Goal: Information Seeking & Learning: Learn about a topic

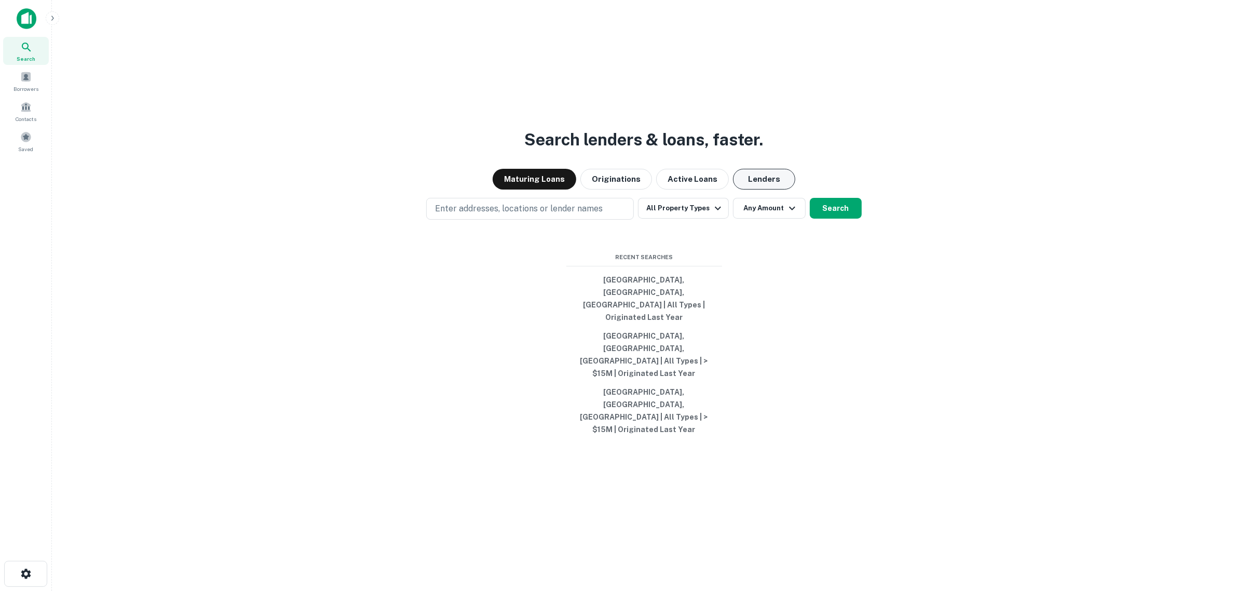
click at [748, 189] on button "Lenders" at bounding box center [764, 179] width 62 height 21
click at [670, 219] on button "All Property Types" at bounding box center [683, 208] width 90 height 21
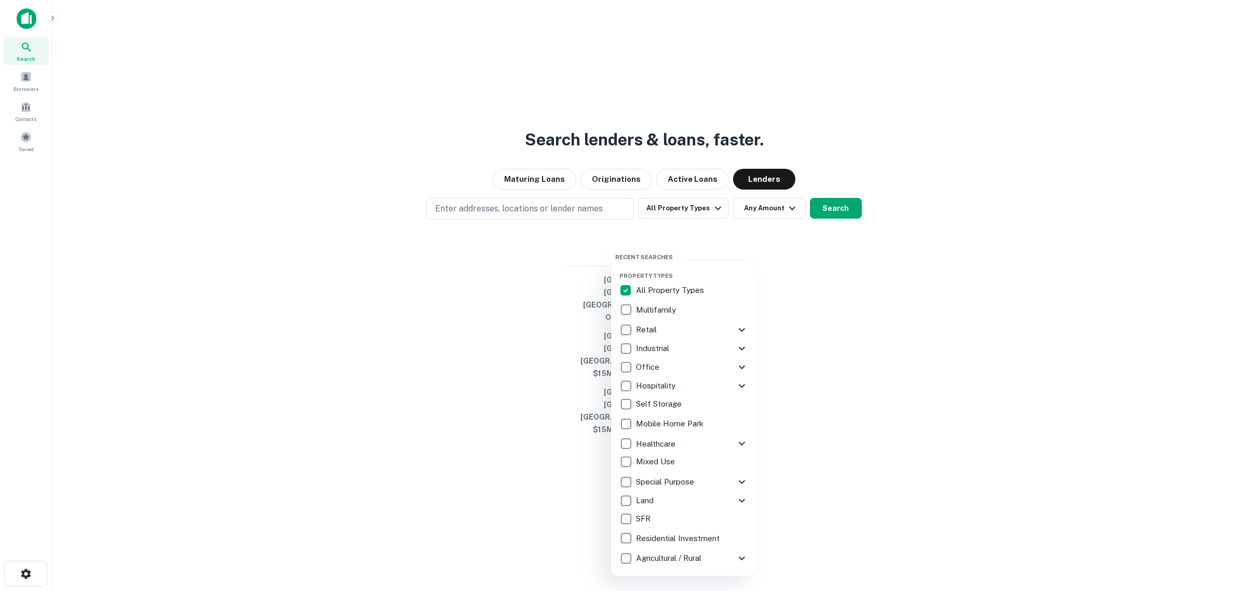
click at [636, 288] on p "All Property Types" at bounding box center [671, 290] width 70 height 12
click at [637, 496] on p "Land" at bounding box center [646, 500] width 20 height 12
click at [539, 246] on div at bounding box center [623, 295] width 1246 height 591
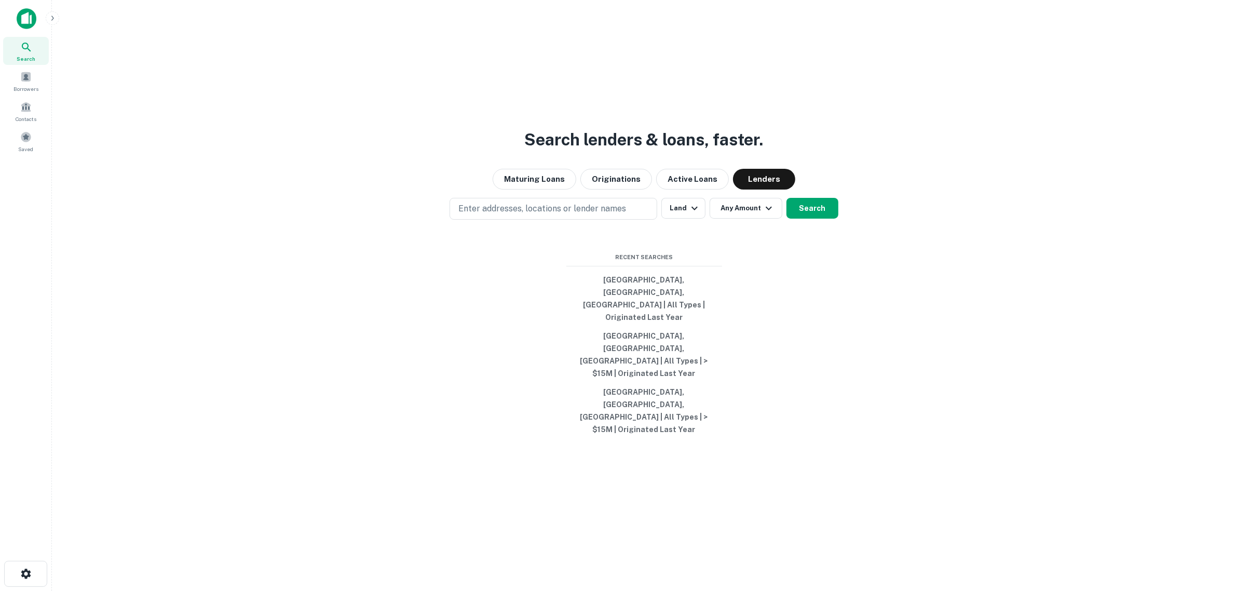
click at [541, 246] on div "Property Types All Property Types Multifamily Retail Storefront Auto Shop Bar S…" at bounding box center [618, 295] width 1236 height 591
click at [543, 215] on p "Enter addresses, locations or lender names" at bounding box center [542, 208] width 168 height 12
type input "*****"
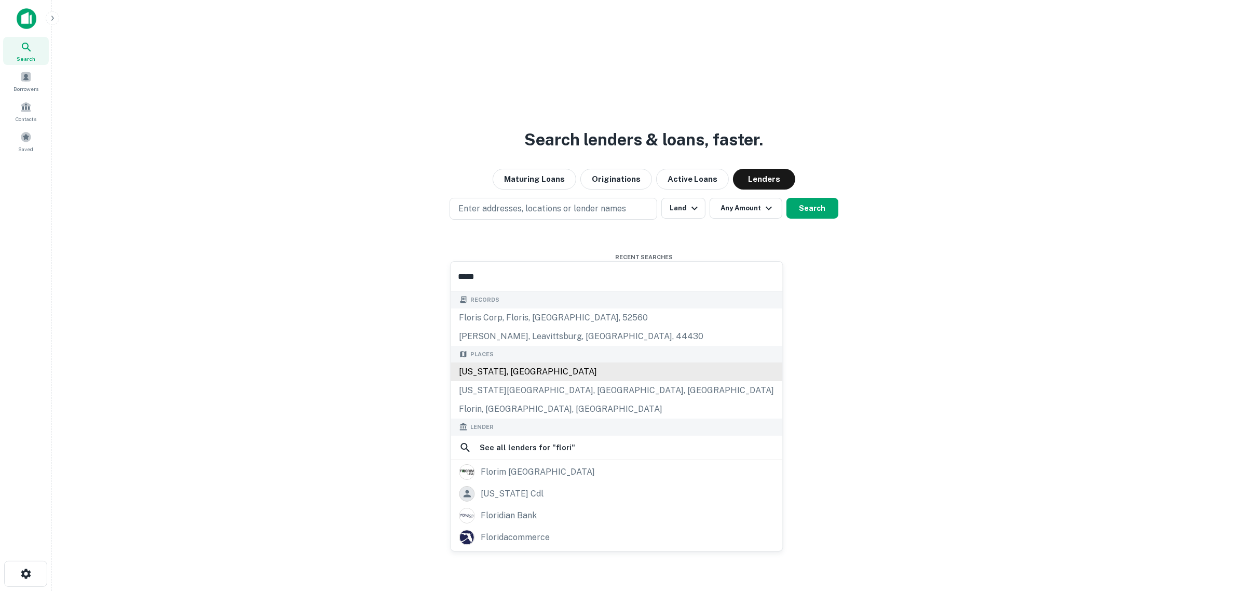
click at [483, 371] on div "[US_STATE], [GEOGRAPHIC_DATA]" at bounding box center [617, 371] width 332 height 19
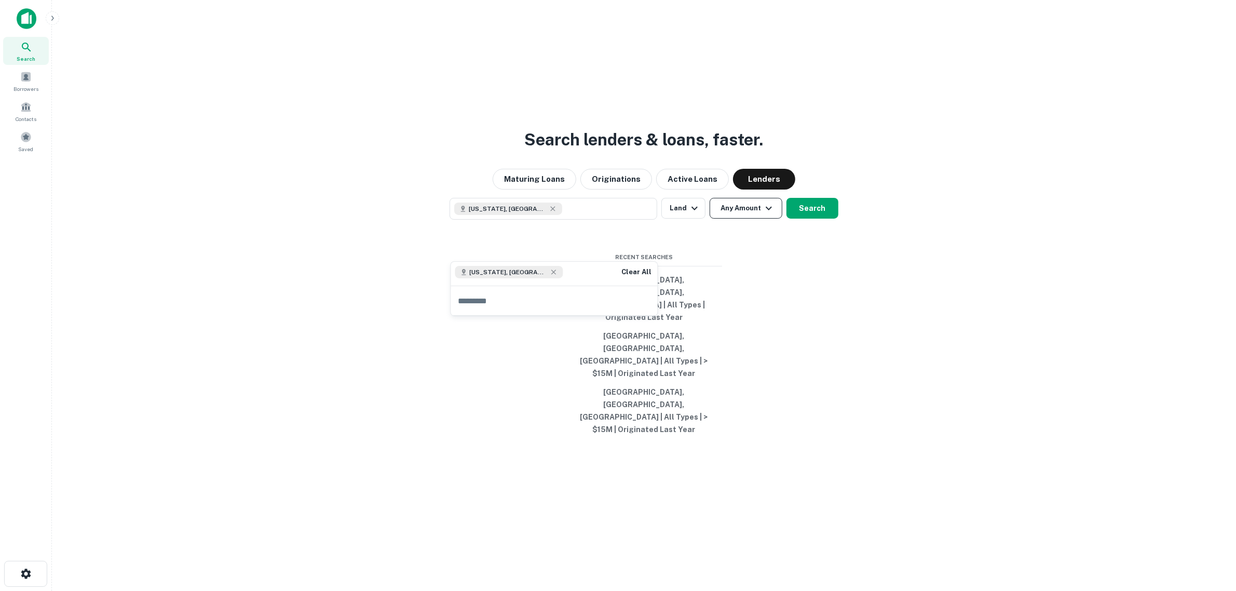
click at [735, 219] on button "Any Amount" at bounding box center [746, 208] width 73 height 21
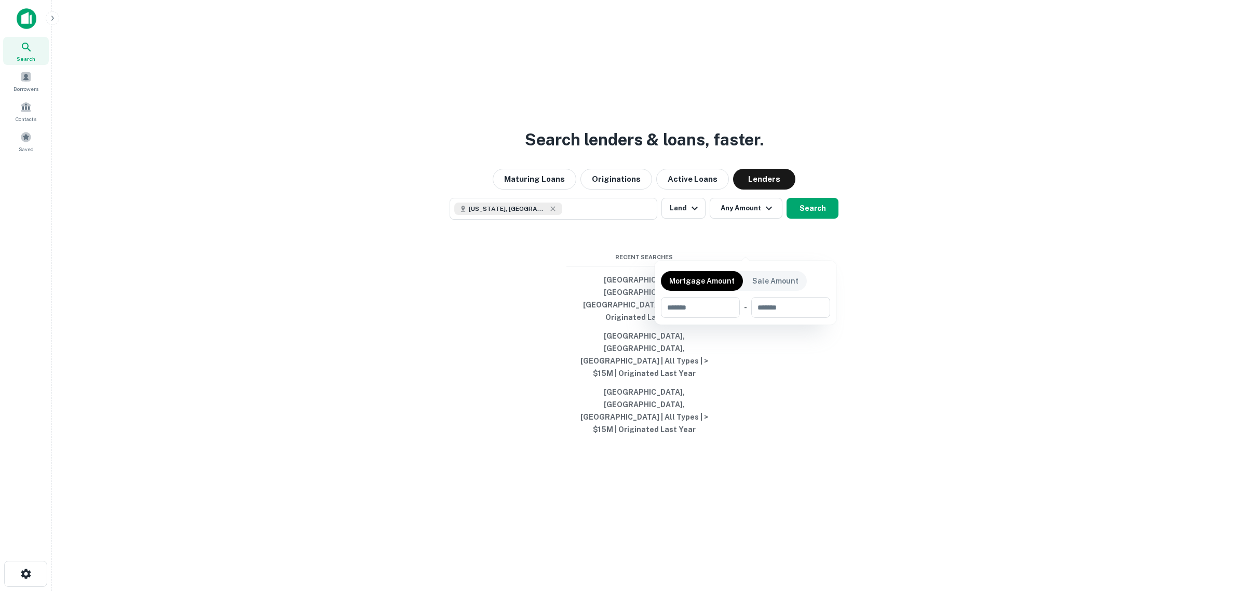
click at [758, 248] on div at bounding box center [623, 295] width 1246 height 591
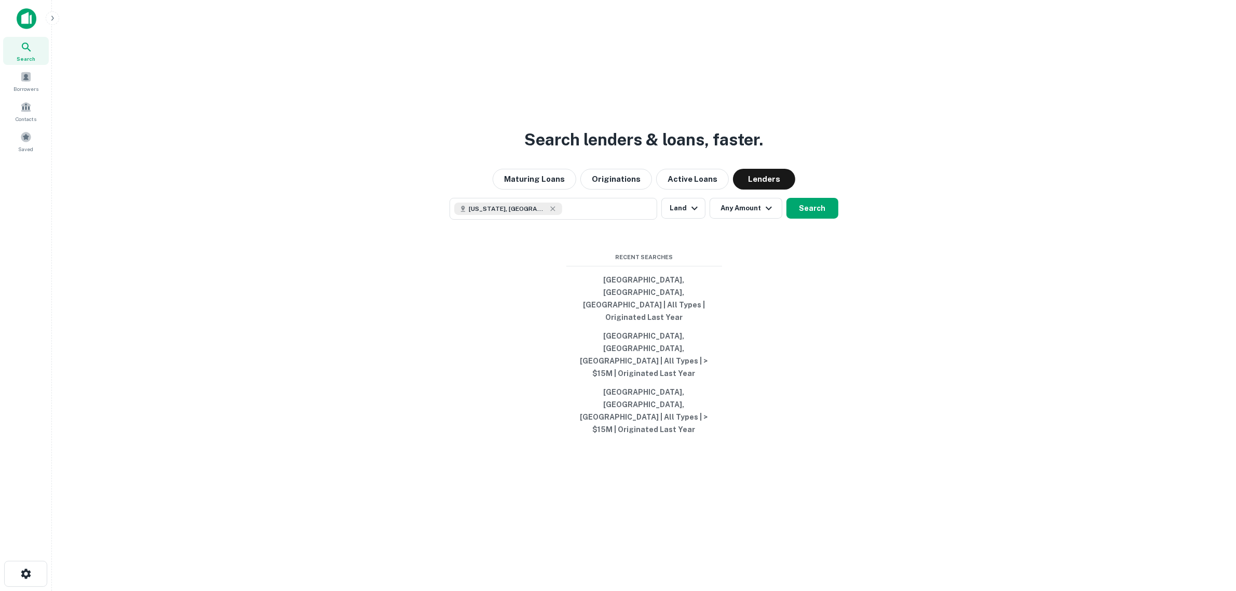
click at [758, 219] on button "Any Amount" at bounding box center [746, 208] width 73 height 21
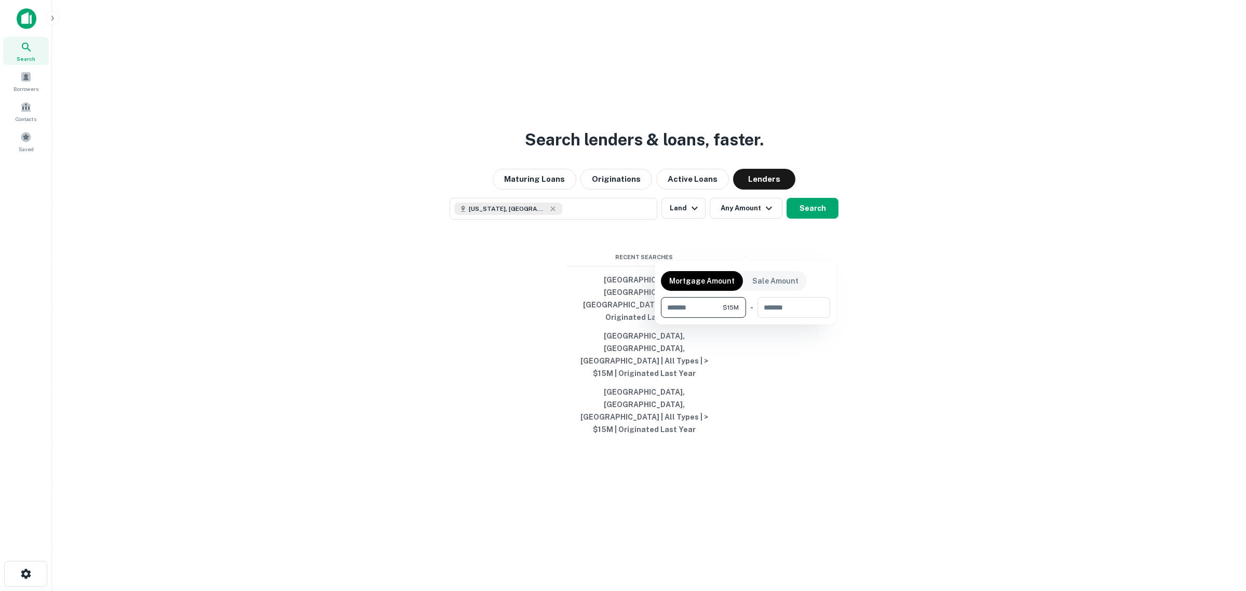
type input "********"
click at [819, 244] on div at bounding box center [623, 295] width 1246 height 591
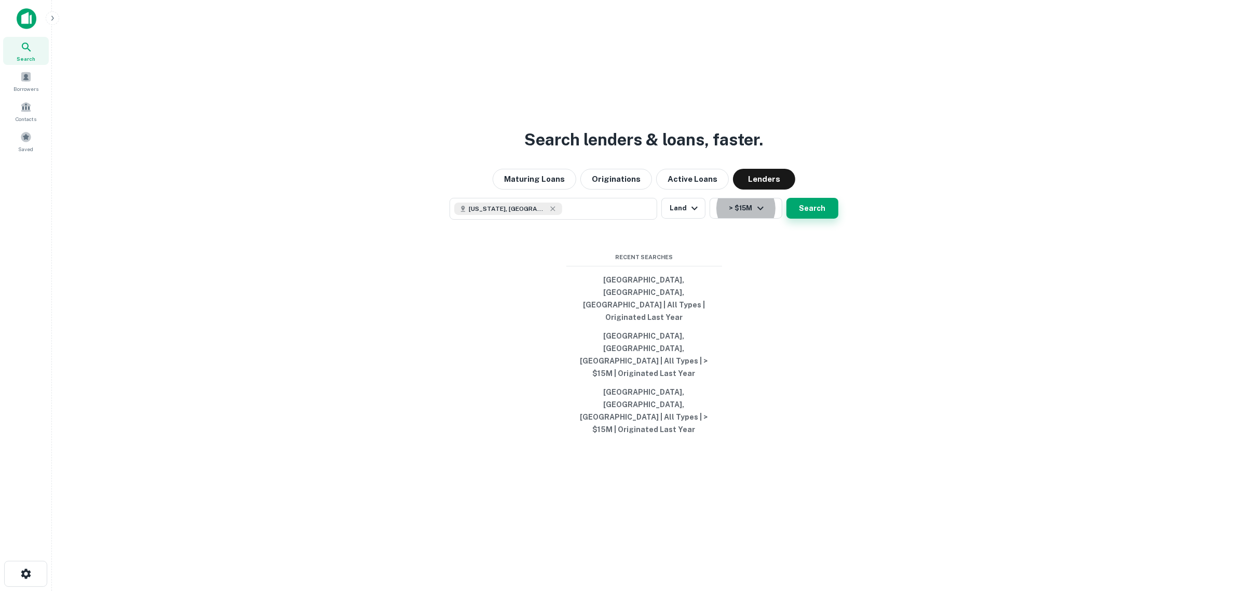
click at [826, 219] on button "Search" at bounding box center [812, 208] width 52 height 21
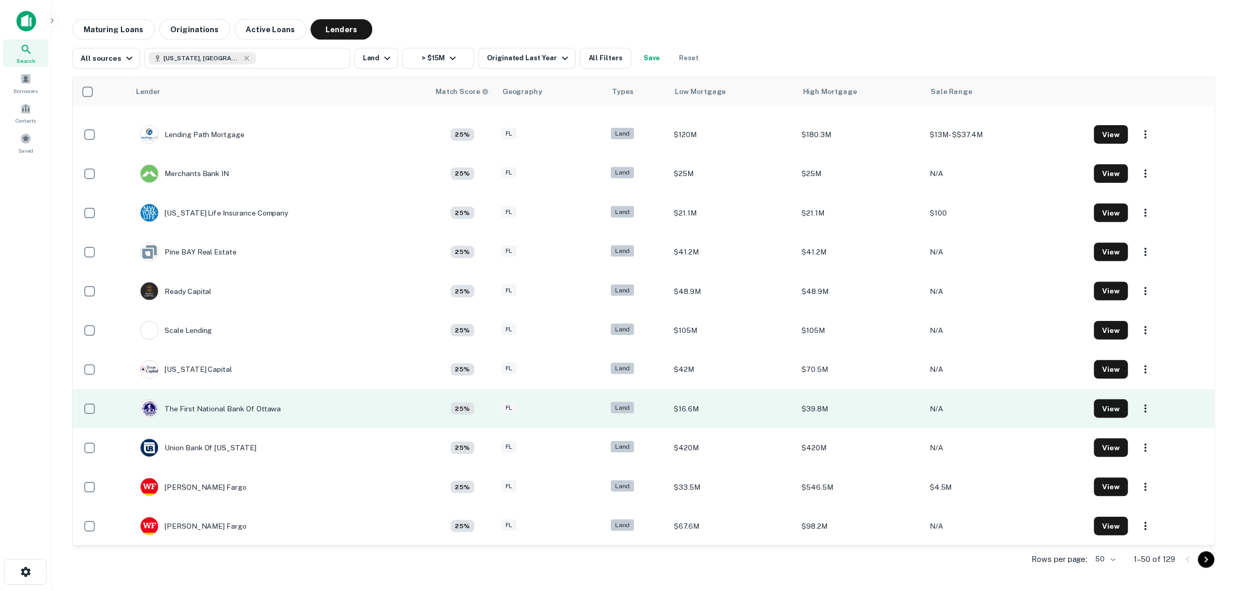
scroll to position [1465, 0]
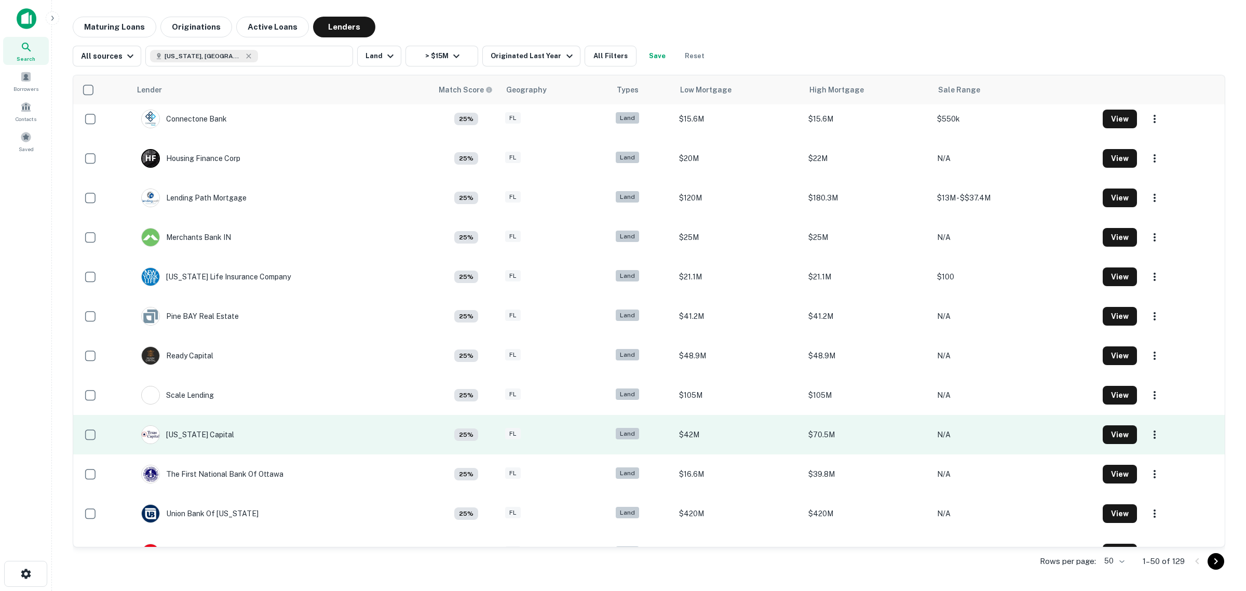
click at [674, 431] on td "$42M" at bounding box center [738, 434] width 129 height 39
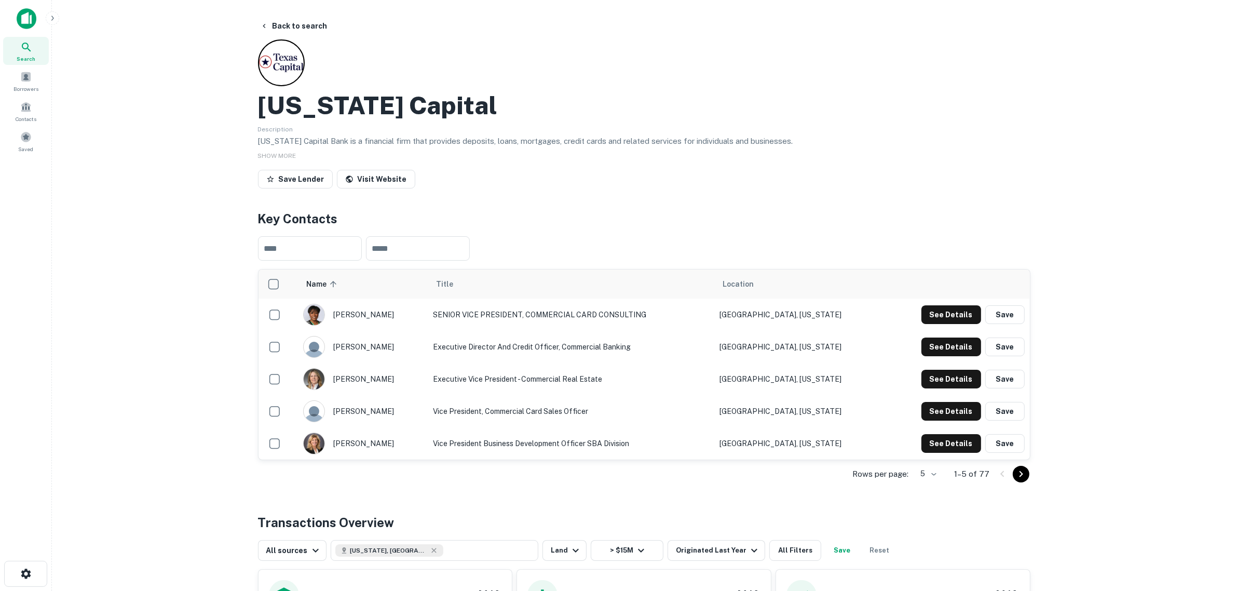
drag, startPoint x: 126, startPoint y: 182, endPoint x: 138, endPoint y: 179, distance: 11.8
click at [126, 181] on main "Back to search [US_STATE] Capital Description [US_STATE] Capital Bank is a fina…" at bounding box center [644, 295] width 1184 height 591
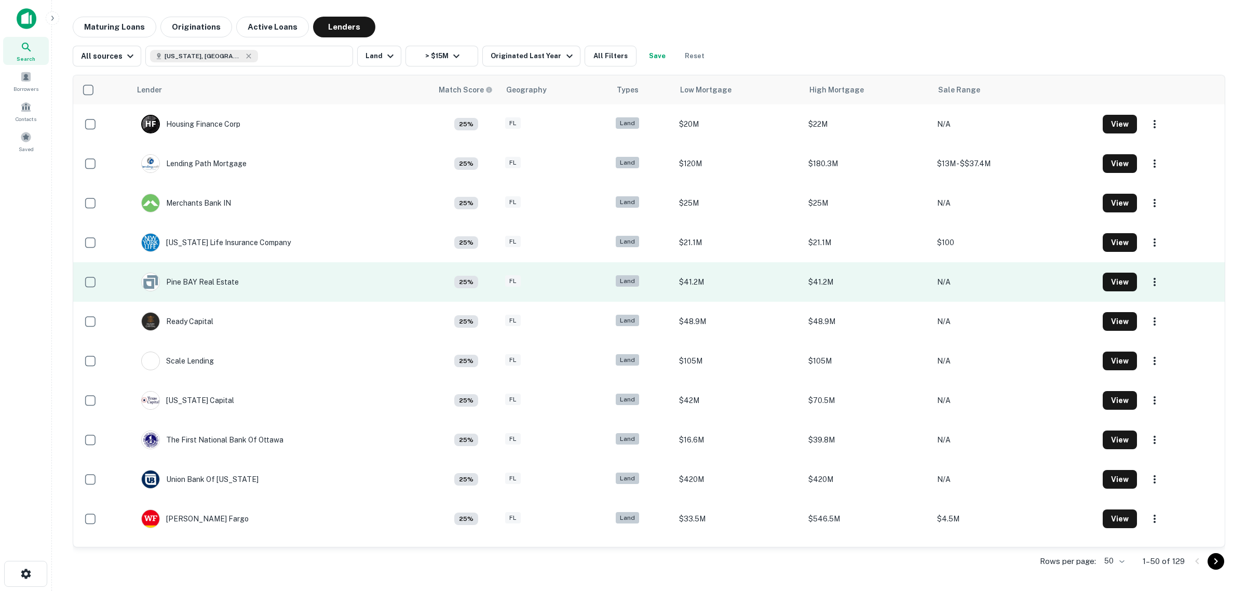
scroll to position [1530, 0]
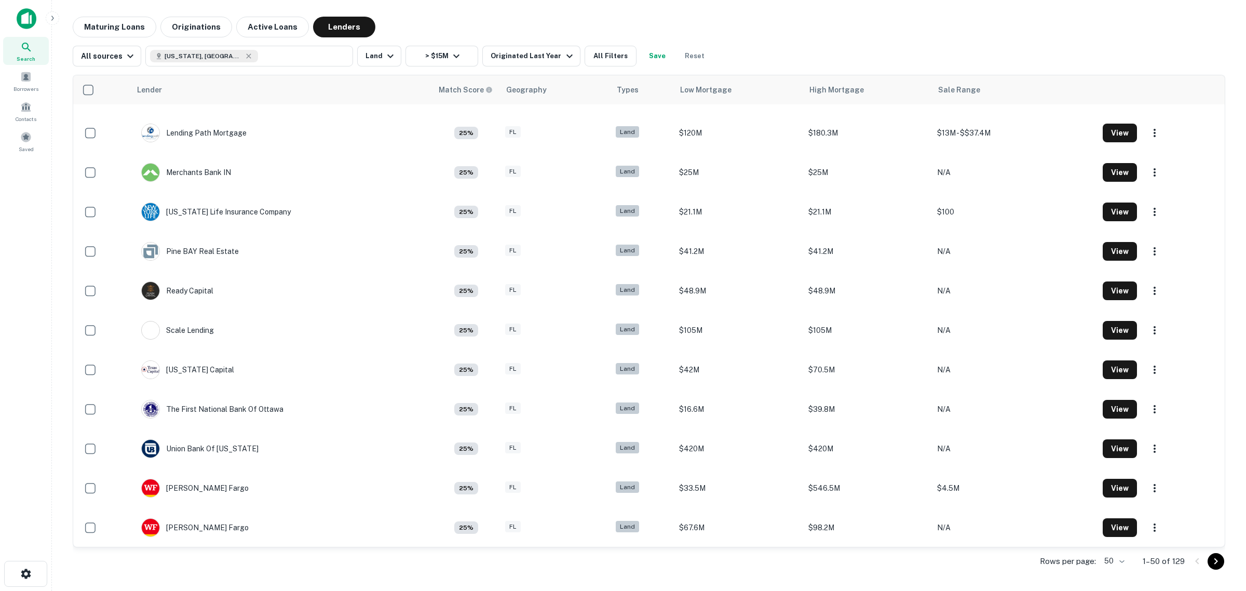
click at [1216, 562] on icon "Go to next page" at bounding box center [1216, 561] width 4 height 6
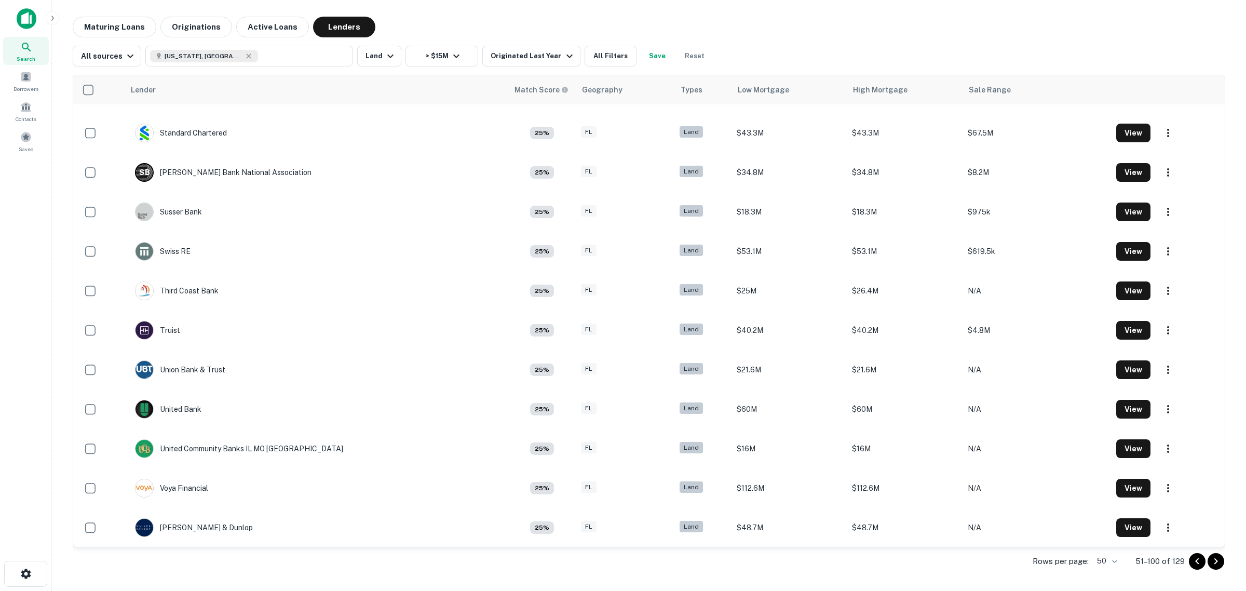
click at [1215, 558] on icon "Go to next page" at bounding box center [1215, 561] width 12 height 12
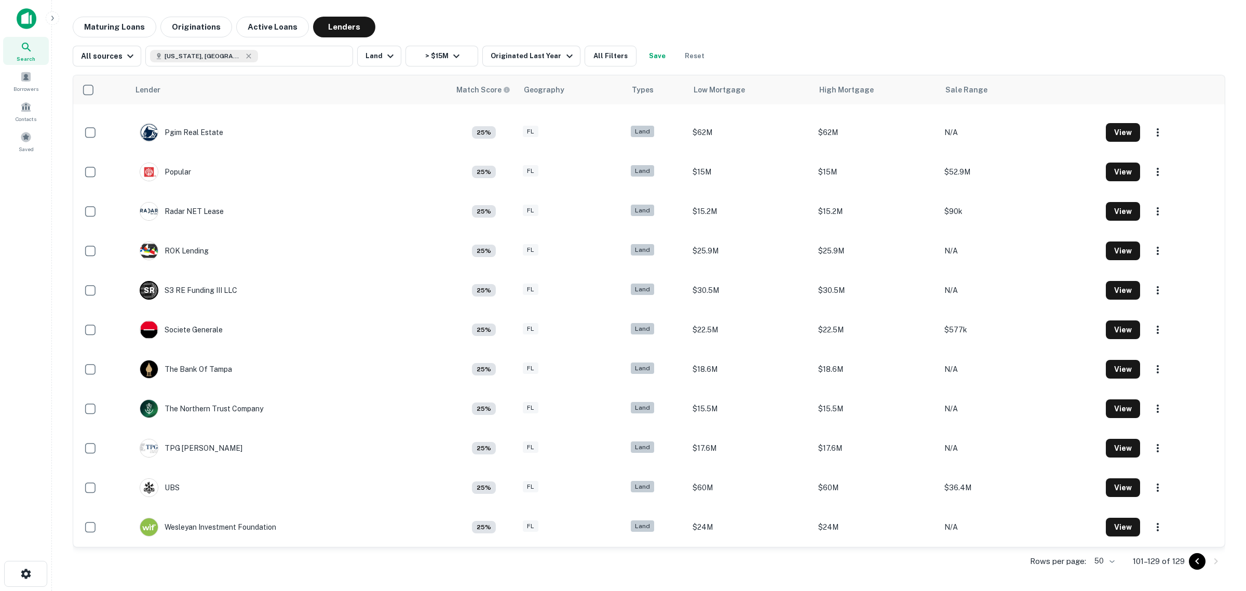
scroll to position [701, 0]
click at [1195, 565] on icon "Go to previous page" at bounding box center [1197, 561] width 12 height 12
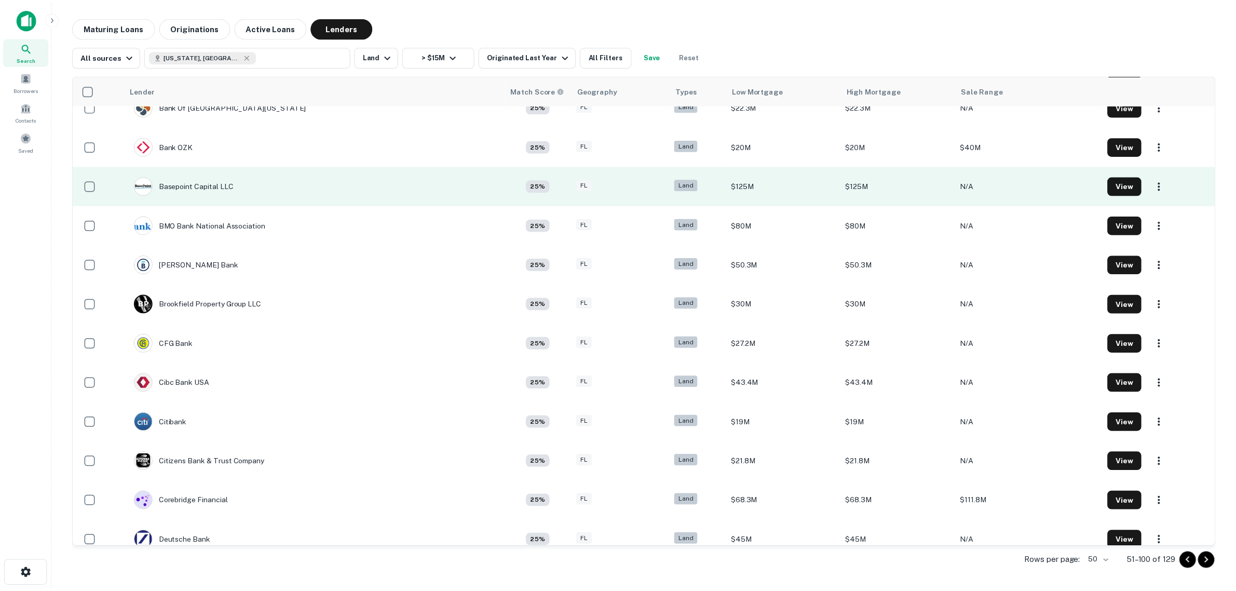
scroll to position [232, 0]
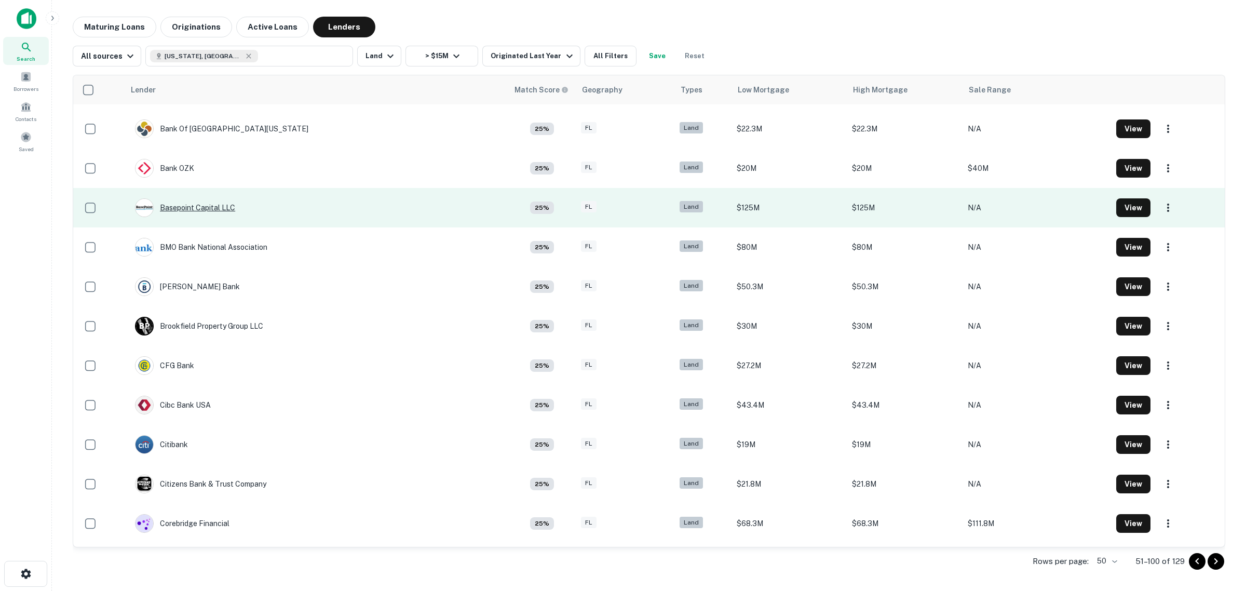
click at [184, 205] on div "Basepoint Capital LLC" at bounding box center [185, 207] width 100 height 19
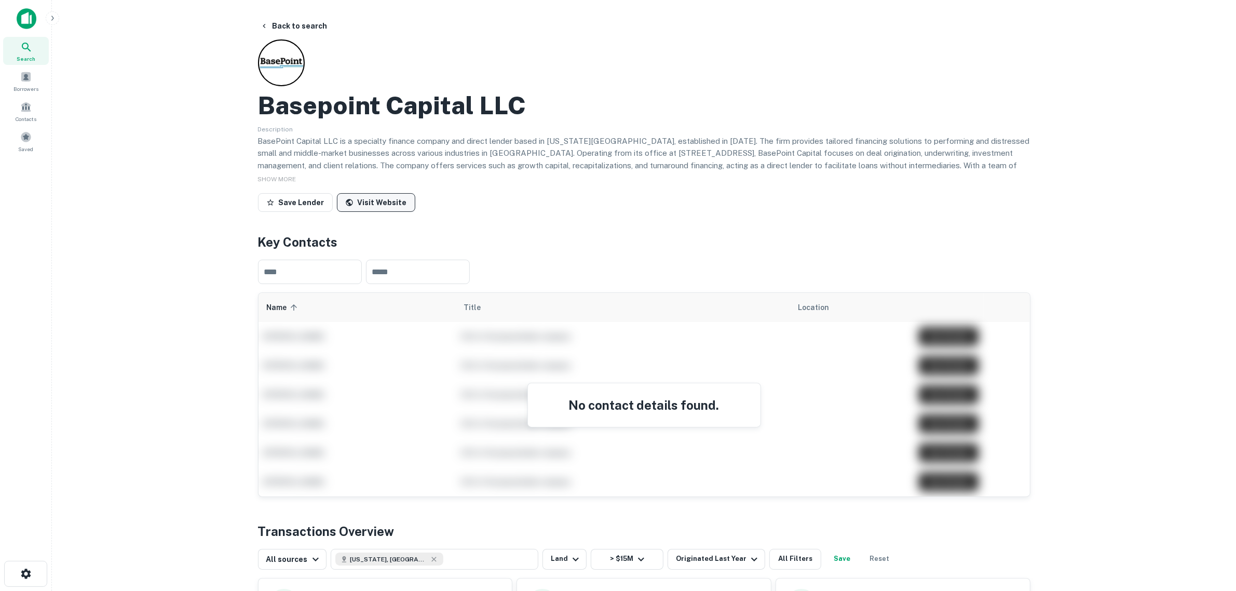
click at [397, 203] on link "Visit Website" at bounding box center [376, 202] width 78 height 19
click at [546, 188] on div "Basepoint Capital LLC Description BasePoint Capital LLC is a specialty finance …" at bounding box center [644, 127] width 772 height 176
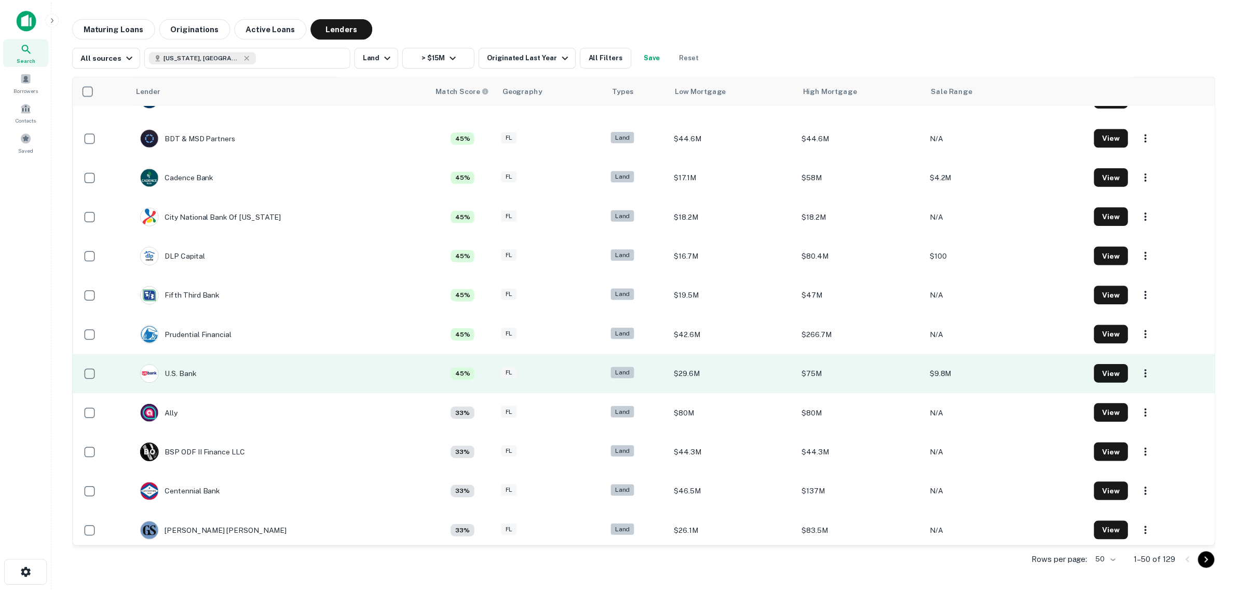
scroll to position [714, 0]
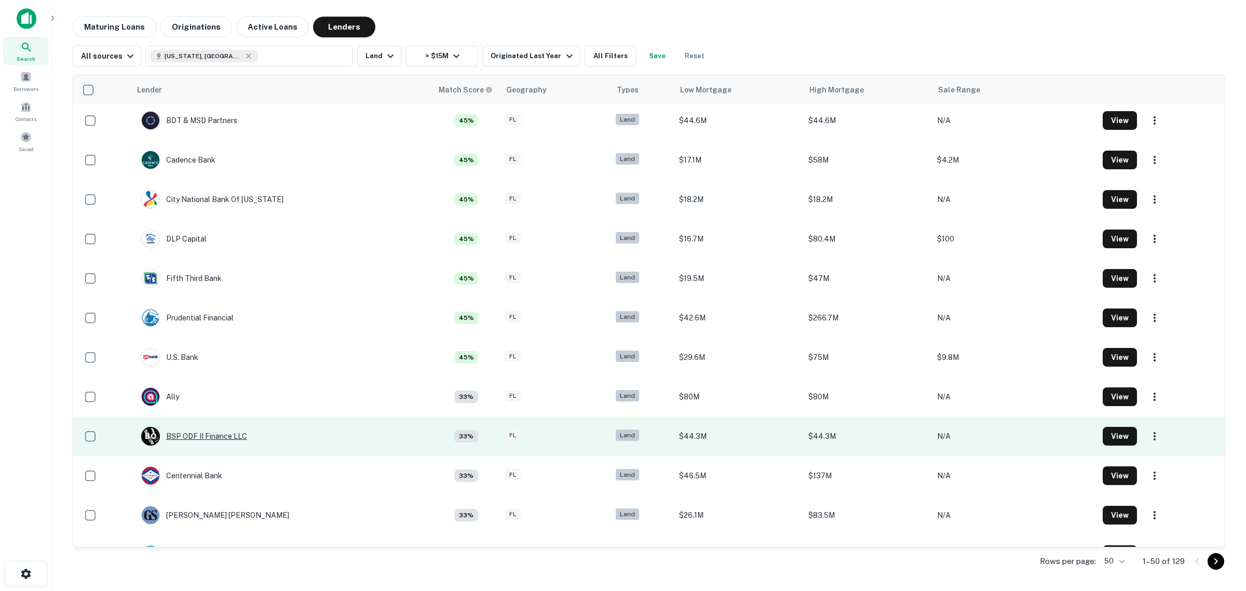
click at [201, 437] on div "B O BSP ODF II Finance LLC" at bounding box center [194, 436] width 106 height 19
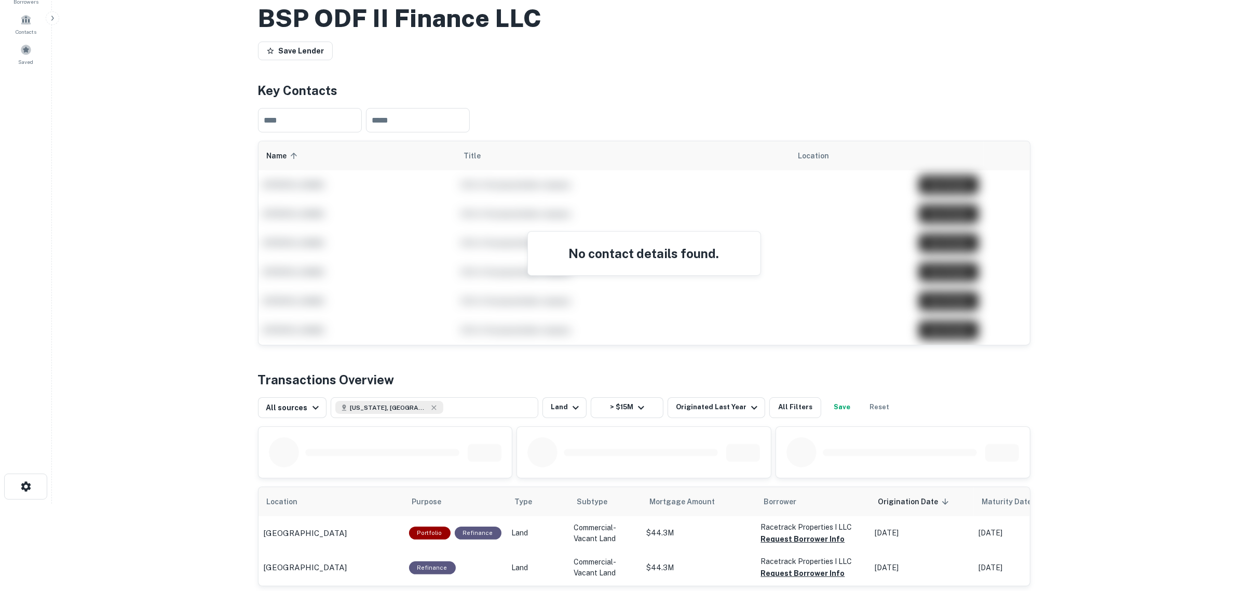
scroll to position [195, 0]
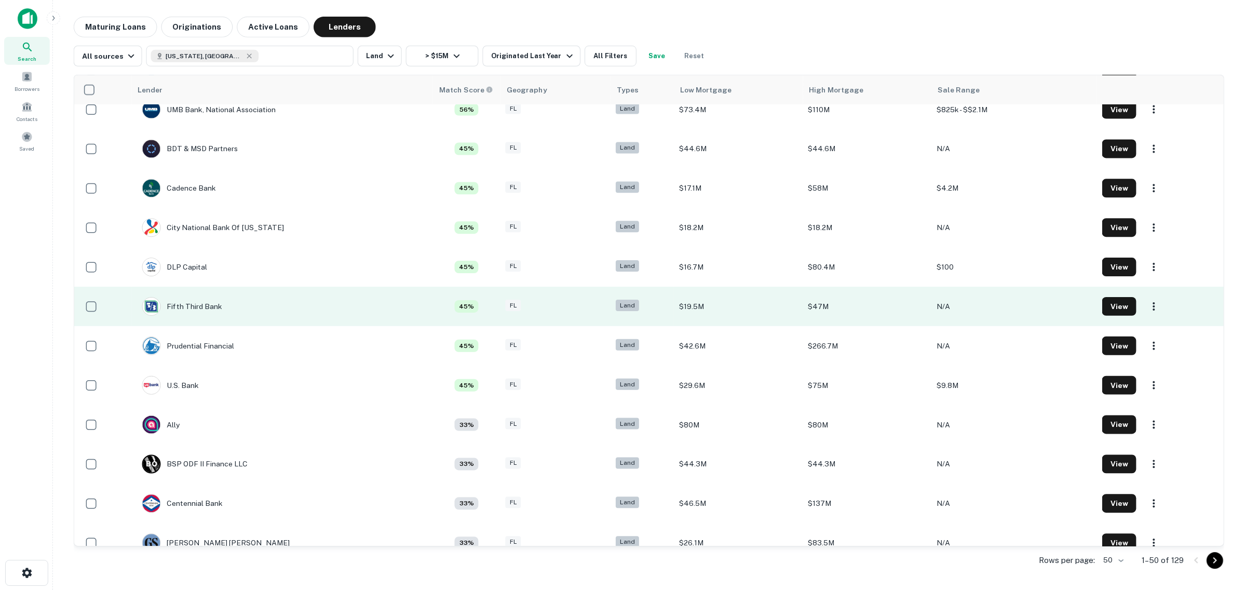
scroll to position [714, 0]
